Goal: Task Accomplishment & Management: Manage account settings

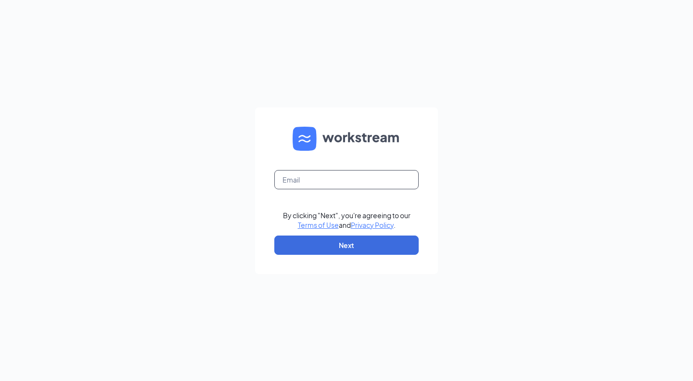
click at [346, 177] on input "text" at bounding box center [346, 179] width 144 height 19
type input "[EMAIL_ADDRESS][DOMAIN_NAME]"
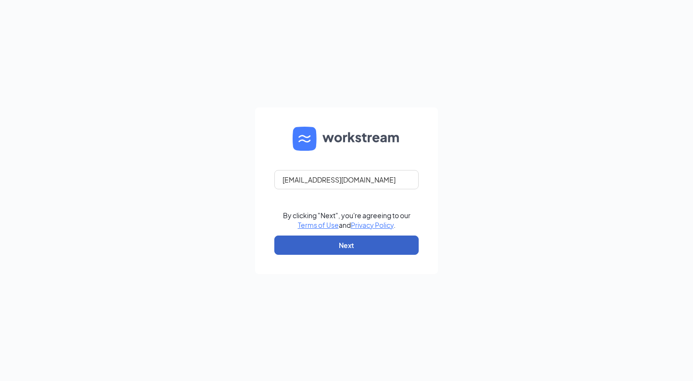
click at [352, 248] on button "Next" at bounding box center [346, 244] width 144 height 19
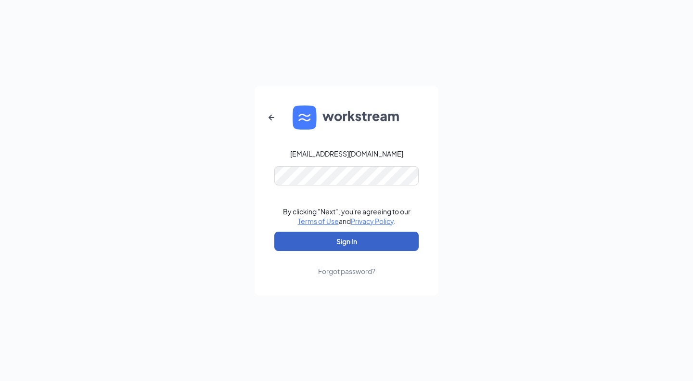
click at [362, 245] on button "Sign In" at bounding box center [346, 241] width 144 height 19
